Goal: Use online tool/utility: Utilize a website feature to perform a specific function

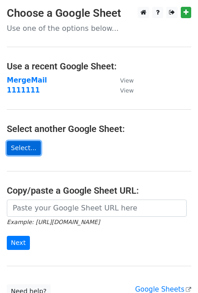
click at [29, 143] on link "Select..." at bounding box center [24, 148] width 34 height 14
click at [30, 149] on link "Select..." at bounding box center [24, 148] width 34 height 14
click at [29, 149] on link "Select..." at bounding box center [24, 148] width 34 height 14
click at [29, 147] on link "Select..." at bounding box center [24, 148] width 34 height 14
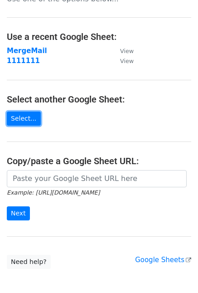
scroll to position [45, 0]
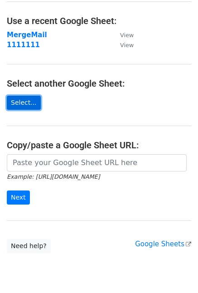
click at [22, 104] on link "Select..." at bounding box center [24, 103] width 34 height 14
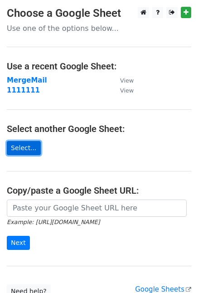
click at [27, 148] on link "Select..." at bounding box center [24, 148] width 34 height 14
click at [14, 145] on link "Select..." at bounding box center [24, 148] width 34 height 14
click at [19, 145] on link "Select..." at bounding box center [24, 148] width 34 height 14
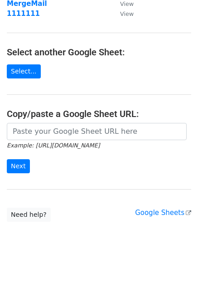
scroll to position [31, 0]
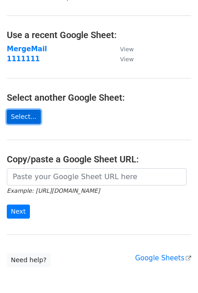
click at [29, 111] on link "Select..." at bounding box center [24, 117] width 34 height 14
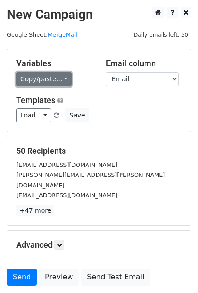
click at [64, 80] on link "Copy/paste..." at bounding box center [43, 79] width 55 height 14
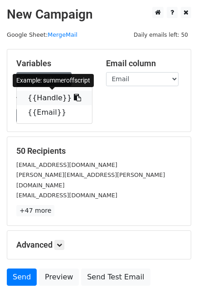
click at [53, 98] on link "{{Handle}}" at bounding box center [54, 98] width 75 height 14
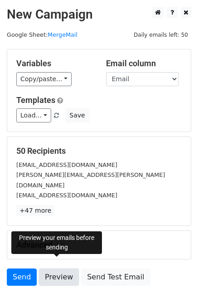
click at [56, 268] on link "Preview" at bounding box center [59, 276] width 40 height 17
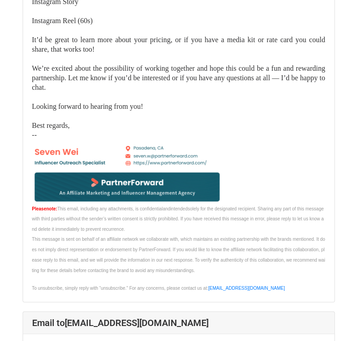
scroll to position [951, 0]
